Goal: Task Accomplishment & Management: Complete application form

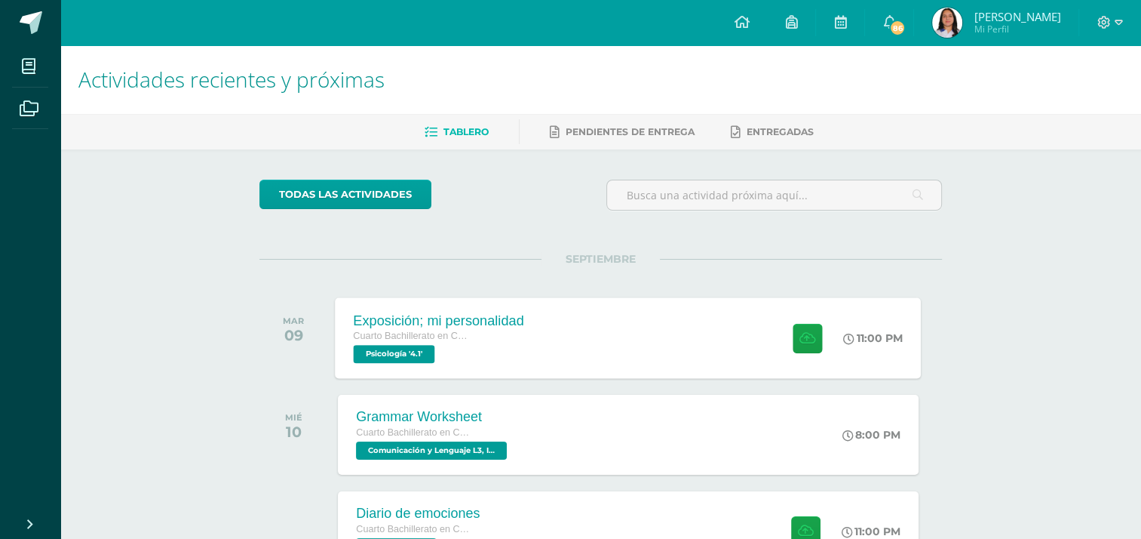
click at [367, 342] on div "Cuarto Bachillerato en Ciencias y Letras" at bounding box center [439, 336] width 170 height 17
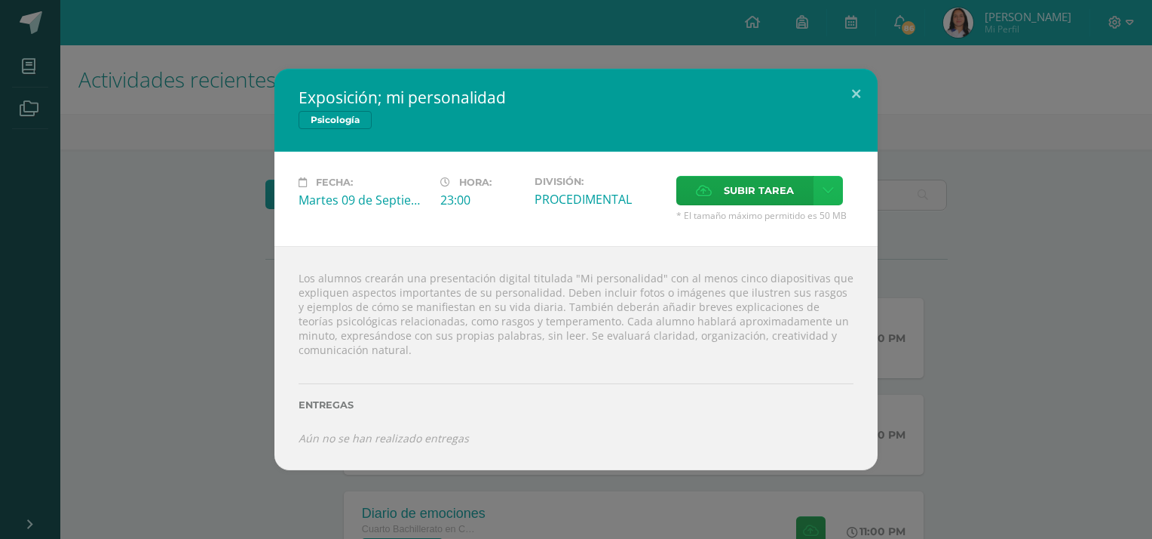
click at [829, 187] on icon at bounding box center [828, 190] width 11 height 13
click at [793, 216] on link "Subir enlace" at bounding box center [774, 222] width 151 height 23
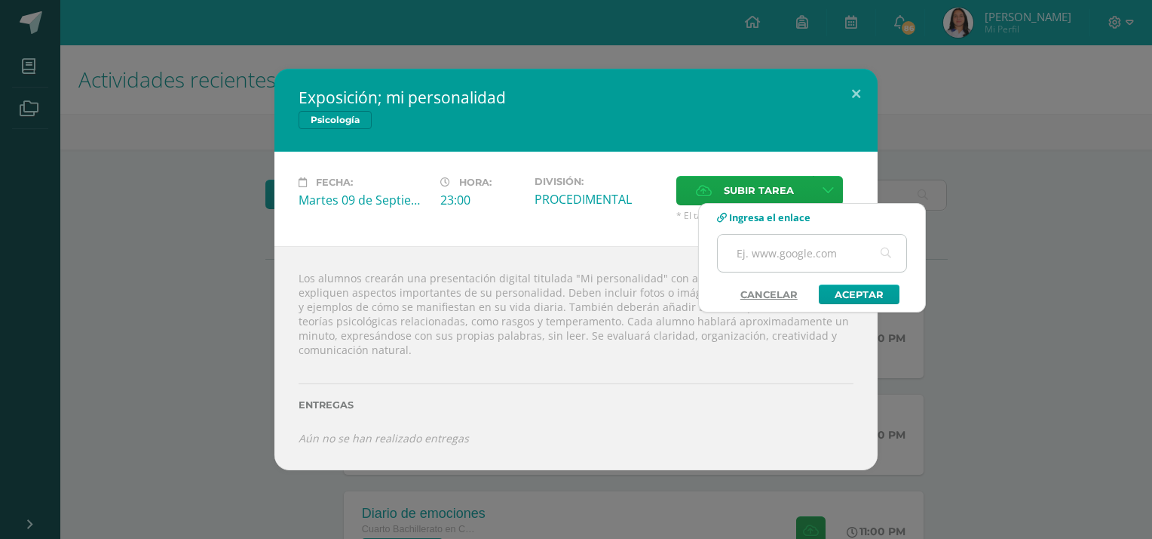
click at [802, 262] on input "text" at bounding box center [812, 253] width 189 height 37
paste input "[URL][DOMAIN_NAME]"
click at [802, 262] on input "[URL][DOMAIN_NAME]" at bounding box center [812, 253] width 189 height 37
type input "[URL][DOMAIN_NAME]"
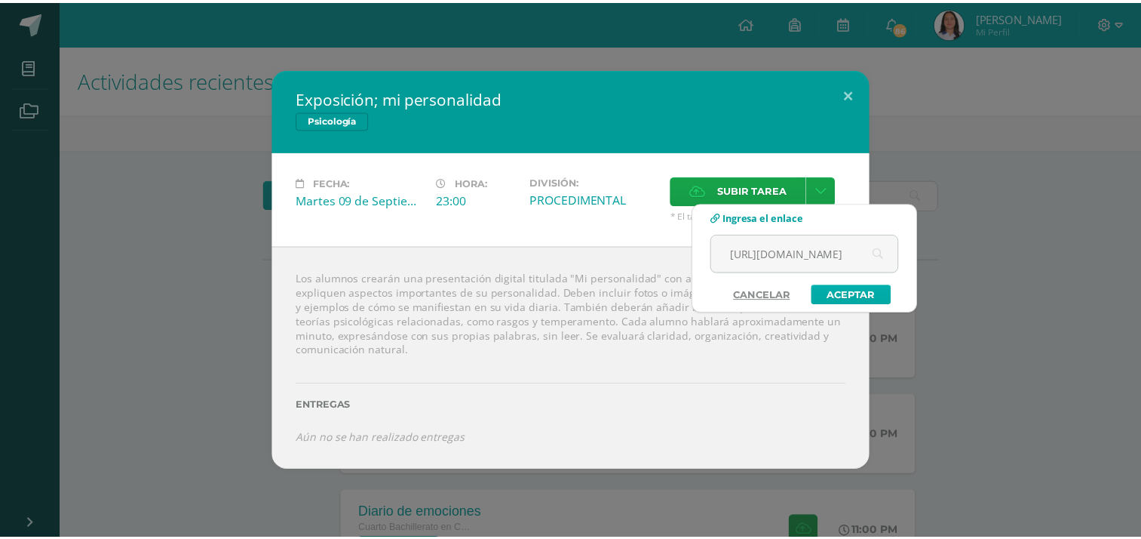
scroll to position [0, 0]
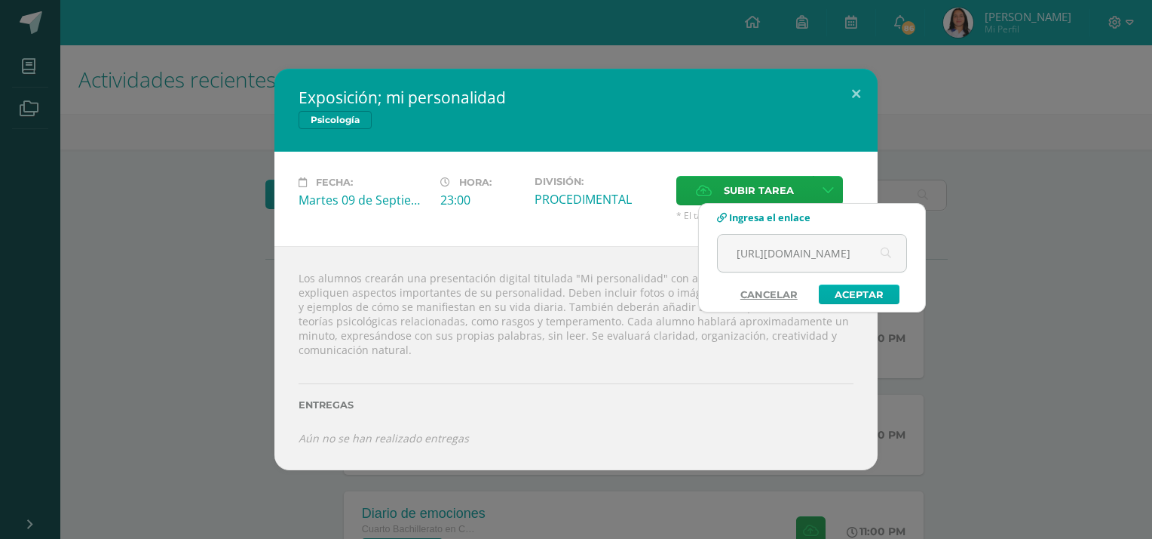
click at [865, 296] on link "Aceptar" at bounding box center [859, 294] width 81 height 20
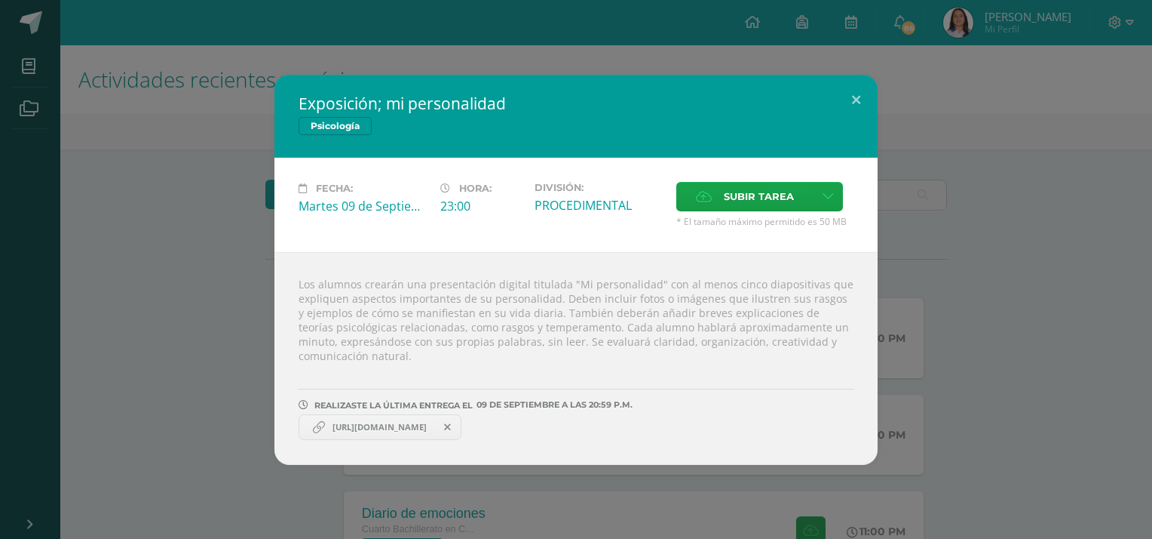
click at [1023, 180] on div "Exposición; mi personalidad Psicología Fecha: [DATE] Hora: 23:00 División:" at bounding box center [576, 270] width 1140 height 390
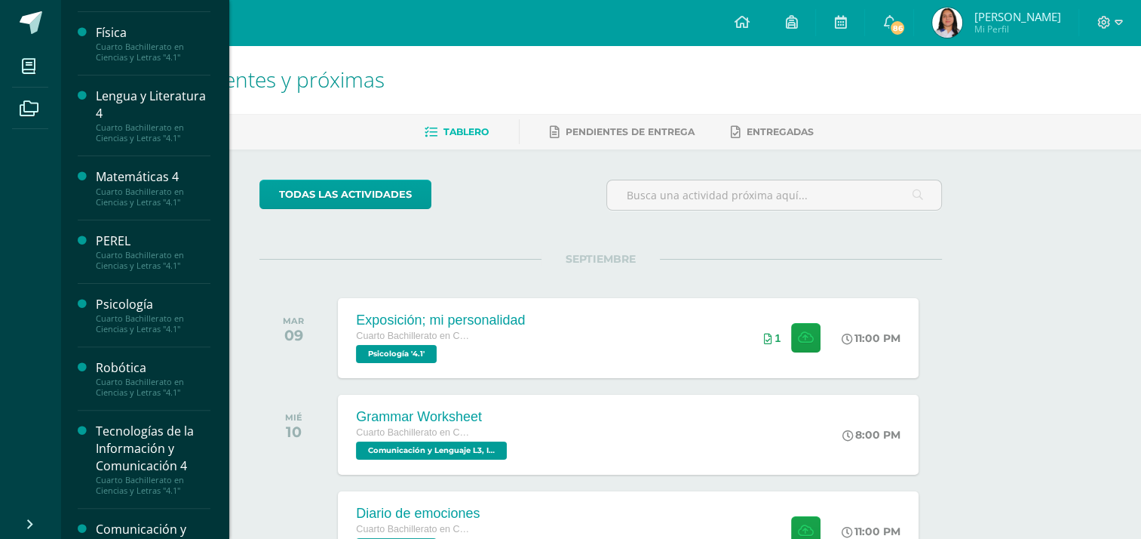
scroll to position [395, 0]
click at [122, 231] on div "PEREL" at bounding box center [153, 237] width 115 height 17
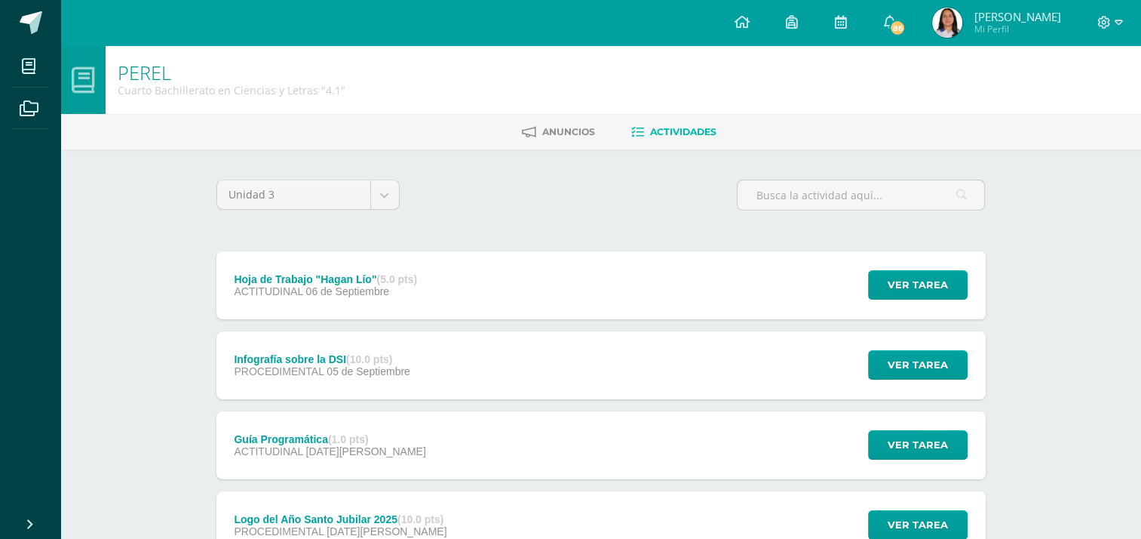
click at [715, 284] on div "Hoja de Trabajo "Hagan Lío" (5.0 pts) ACTITUDINAL [DATE] Ver tarea Hoja de Trab…" at bounding box center [600, 285] width 769 height 68
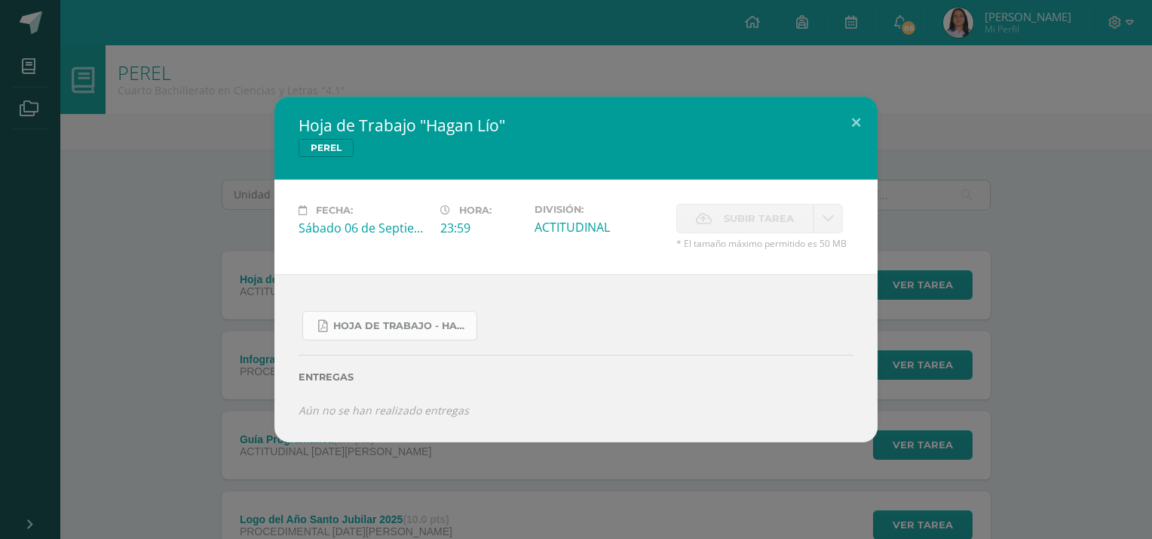
click at [416, 320] on span "Hoja de Trabajo - Hagan lío.pdf" at bounding box center [401, 326] width 136 height 12
click at [192, 318] on div "Hoja de Trabajo "Hagan Lío" PEREL Fecha: Sábado 06 de Septiembre Hora: 23:59 Di…" at bounding box center [576, 269] width 1140 height 345
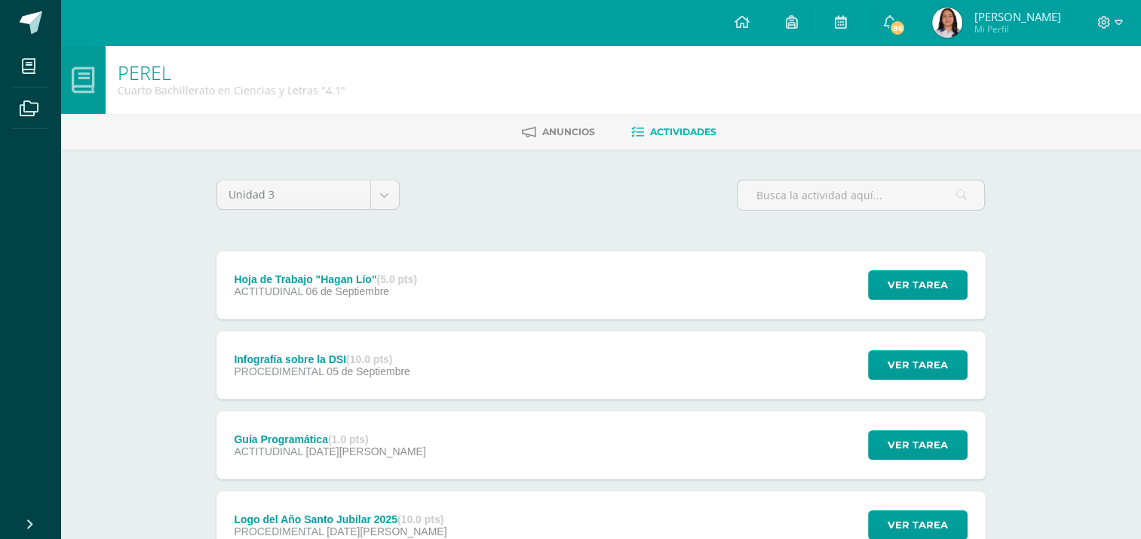
click at [333, 373] on span "05 de Septiembre" at bounding box center [369, 371] width 84 height 12
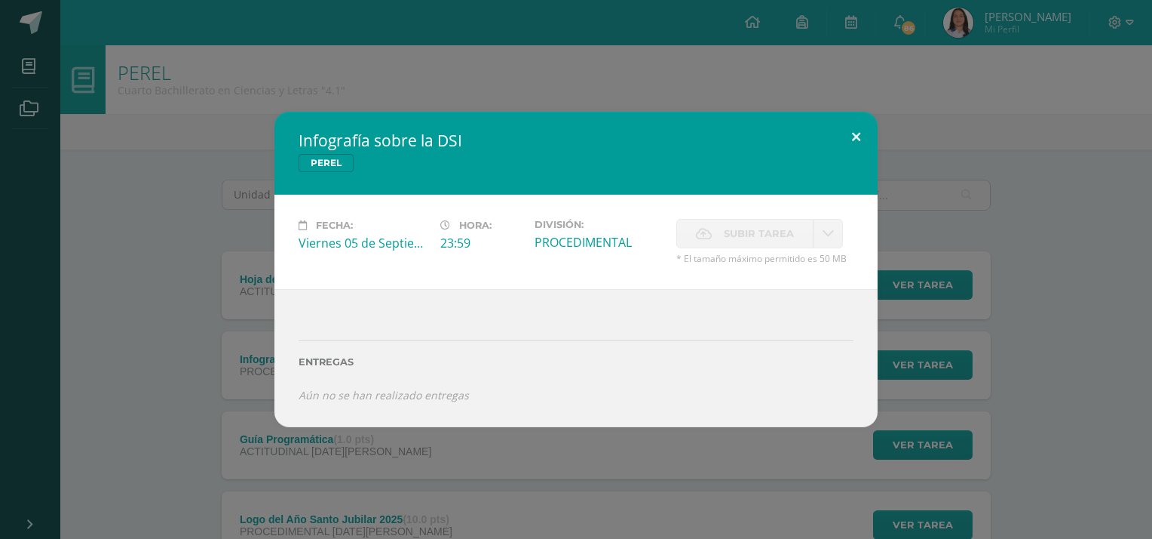
click at [857, 135] on button at bounding box center [856, 137] width 43 height 51
